Goal: Information Seeking & Learning: Find specific fact

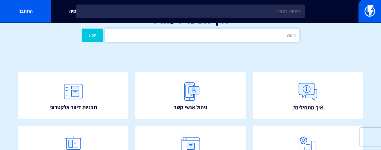
click at [231, 40] on input "text" at bounding box center [202, 36] width 195 height 14
type input "קופונים"
click at [82, 29] on button "חפש" at bounding box center [93, 36] width 22 height 14
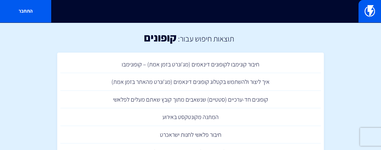
click at [177, 39] on h2 "תוצאות חיפוש עבור:" at bounding box center [206, 38] width 58 height 9
